Goal: Information Seeking & Learning: Check status

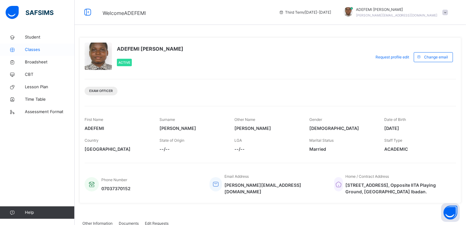
click at [32, 51] on span "Classes" at bounding box center [50, 50] width 50 height 6
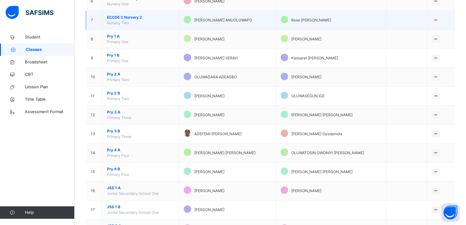
scroll to position [187, 0]
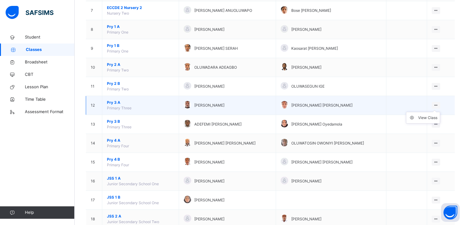
click at [439, 103] on icon at bounding box center [436, 105] width 5 height 5
click at [427, 117] on div "View Class" at bounding box center [427, 118] width 19 height 6
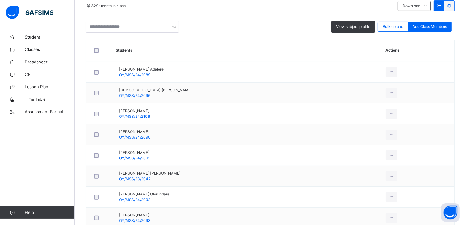
scroll to position [149, 0]
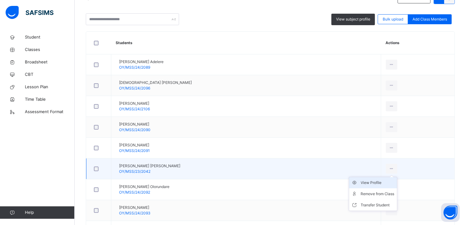
click at [373, 183] on div "View Profile" at bounding box center [378, 183] width 34 height 6
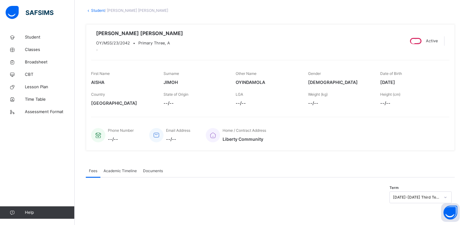
scroll to position [38, 0]
click at [117, 170] on span "Academic Timeline" at bounding box center [120, 171] width 33 height 6
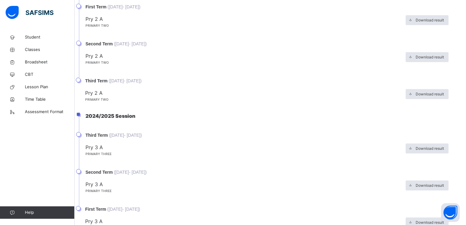
scroll to position [286, 0]
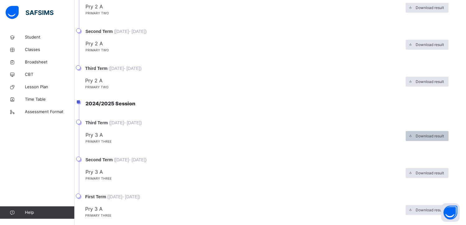
click at [435, 139] on span "Download result" at bounding box center [430, 136] width 28 height 6
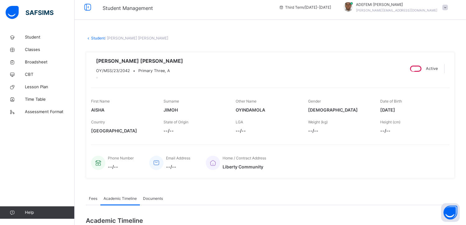
scroll to position [0, 0]
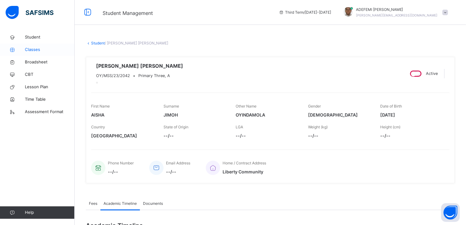
click at [31, 51] on span "Classes" at bounding box center [50, 50] width 50 height 6
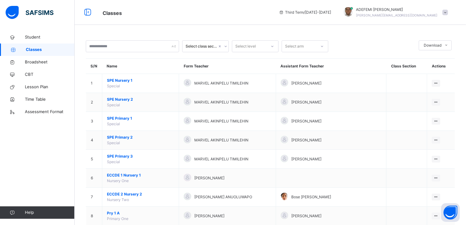
scroll to position [197, 0]
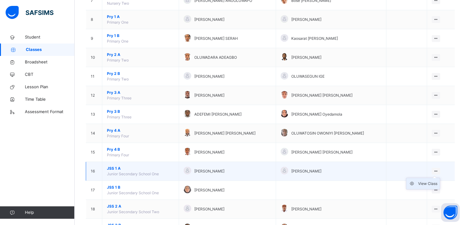
click at [427, 183] on div "View Class" at bounding box center [427, 184] width 19 height 6
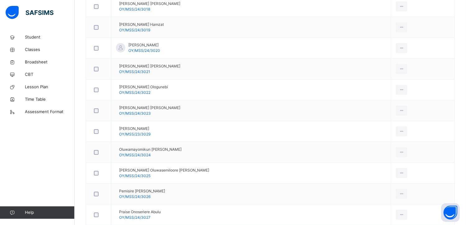
scroll to position [570, 0]
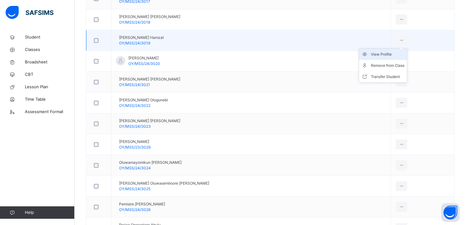
click at [377, 52] on div "View Profile" at bounding box center [388, 54] width 34 height 6
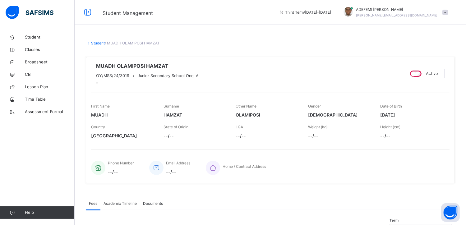
click at [125, 207] on span "Academic Timeline" at bounding box center [120, 204] width 33 height 6
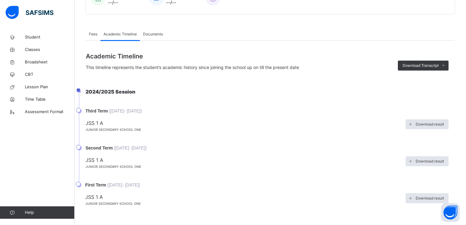
scroll to position [175, 0]
click at [423, 124] on span "Download result" at bounding box center [430, 125] width 28 height 6
click at [40, 63] on span "Broadsheet" at bounding box center [50, 62] width 50 height 6
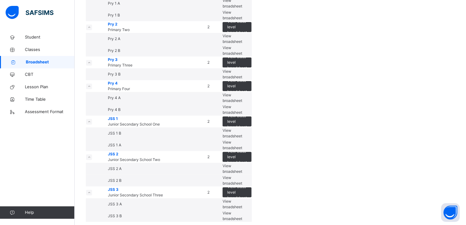
scroll to position [394, 0]
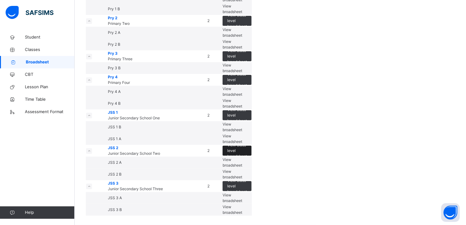
click at [247, 142] on span "View class level broadsheet" at bounding box center [237, 150] width 20 height 17
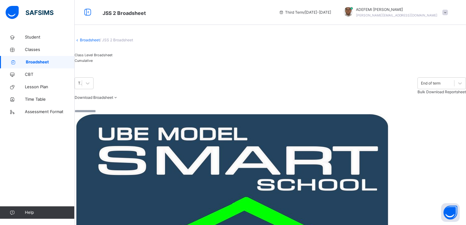
click at [93, 63] on span "Cumulative" at bounding box center [84, 60] width 18 height 4
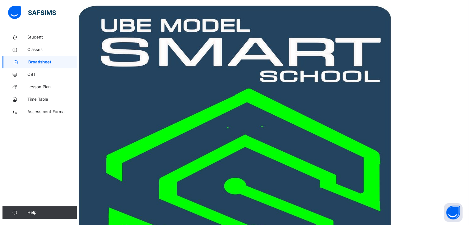
scroll to position [1399, 306]
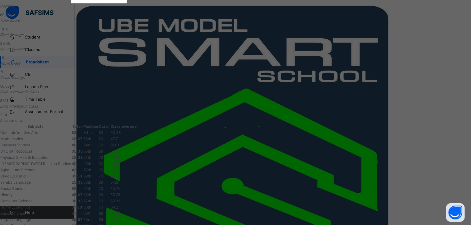
scroll to position [0, 0]
click at [414, 43] on div "D OY/MSS/23/3048 [PERSON_NAME] [PERSON_NAME] undefined undefined Pending End of…" at bounding box center [235, 112] width 471 height 225
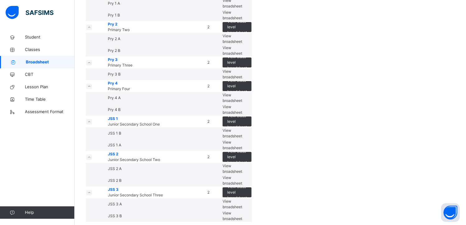
scroll to position [394, 0]
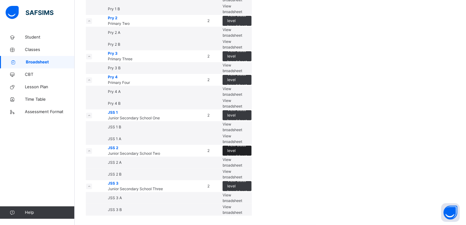
click at [247, 142] on span "View class level broadsheet" at bounding box center [237, 150] width 20 height 17
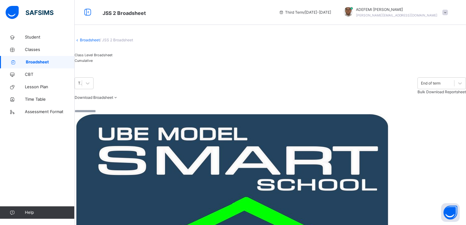
click at [93, 63] on span "Cumulative" at bounding box center [84, 60] width 18 height 4
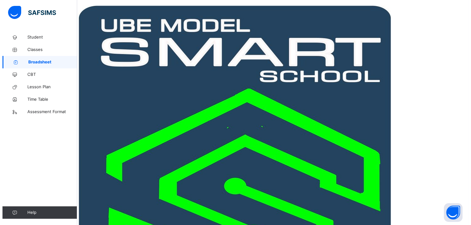
scroll to position [1399, 306]
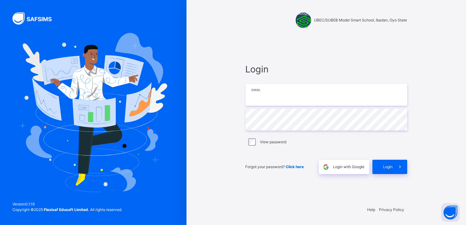
type input "**********"
